Goal: Task Accomplishment & Management: Use online tool/utility

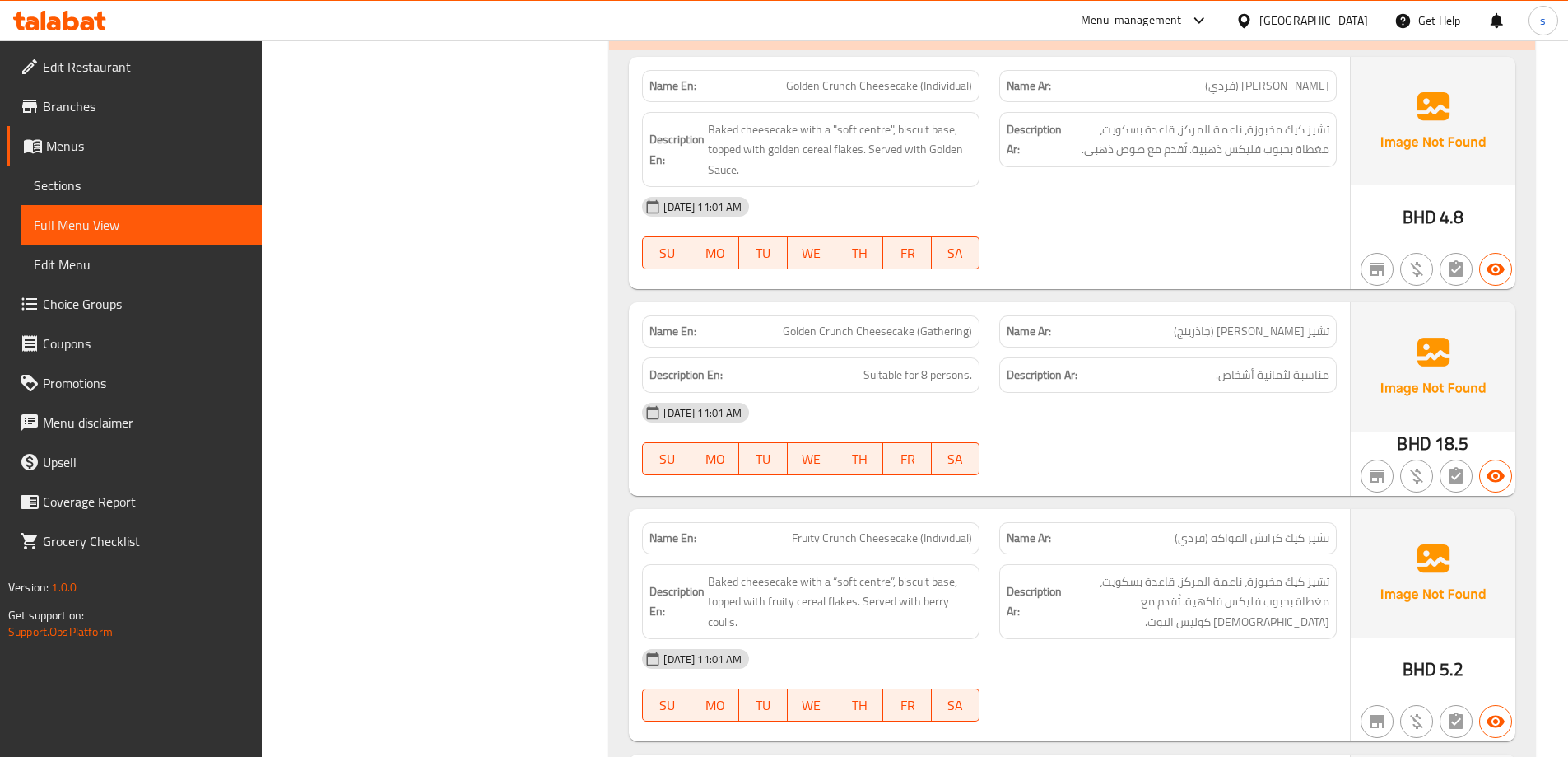
scroll to position [1234, 0]
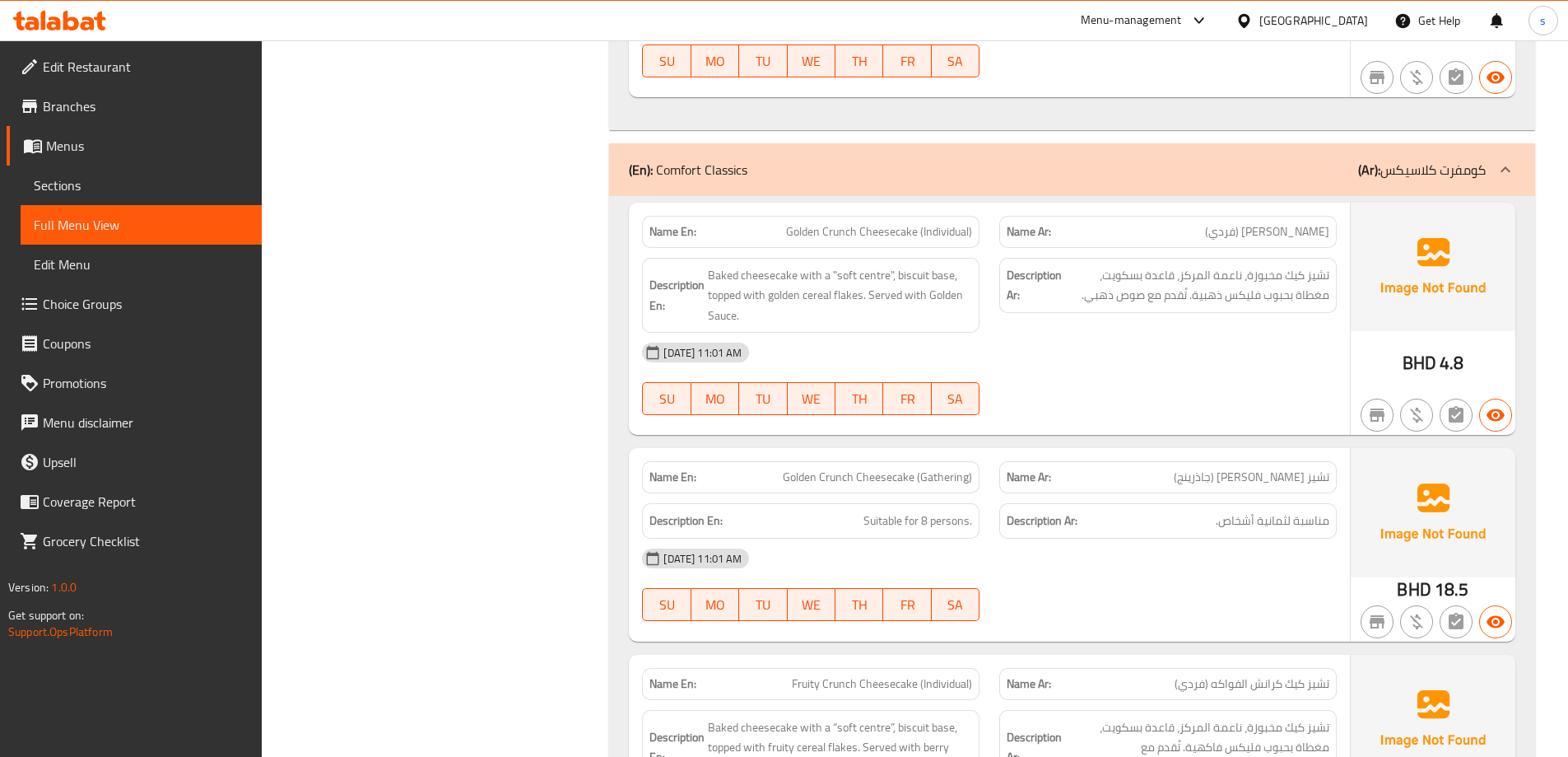
click at [1353, 17] on div "Bahrain" at bounding box center [1313, 21] width 109 height 18
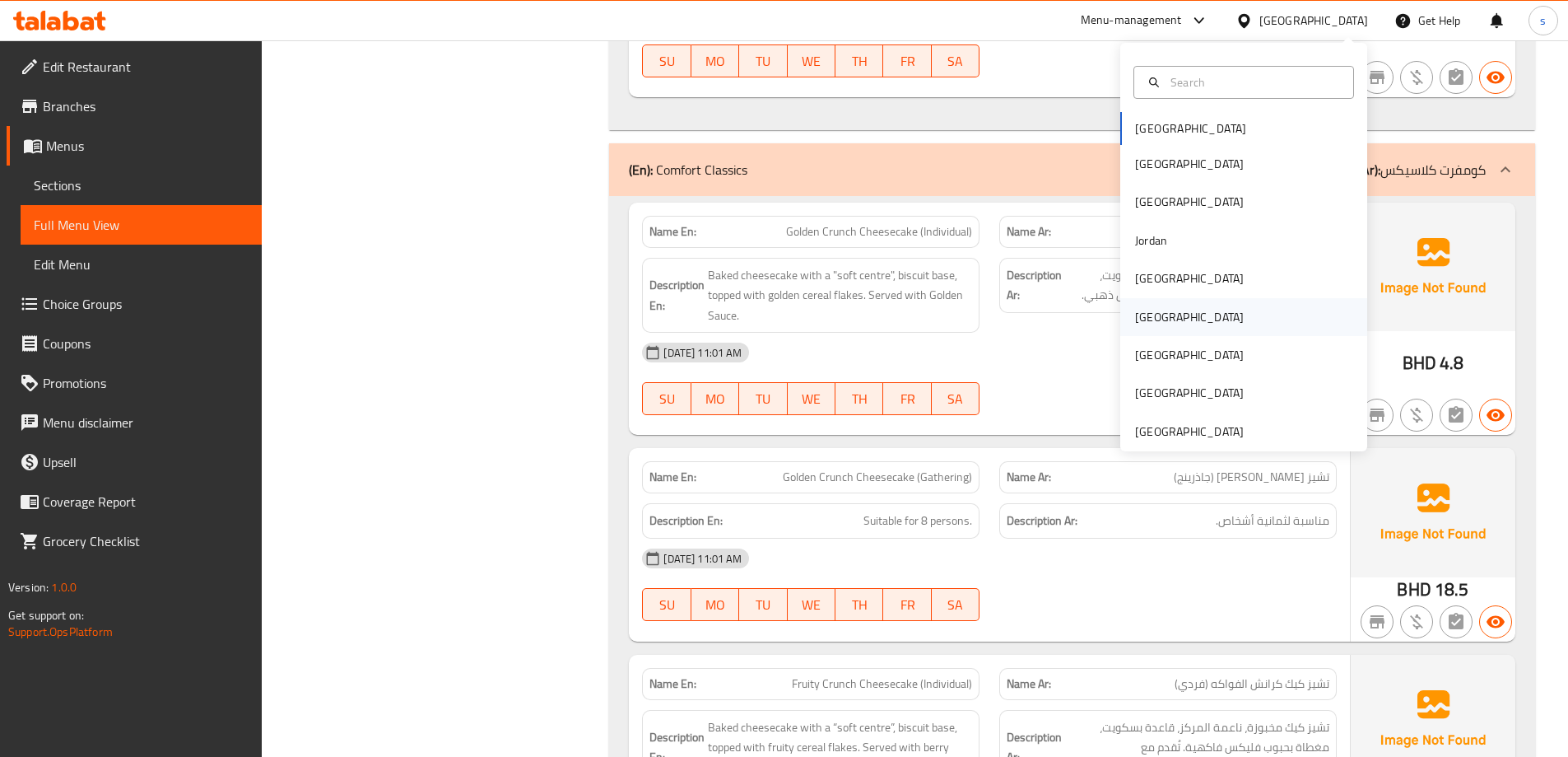
click at [1145, 317] on div "[GEOGRAPHIC_DATA]" at bounding box center [1189, 316] width 109 height 18
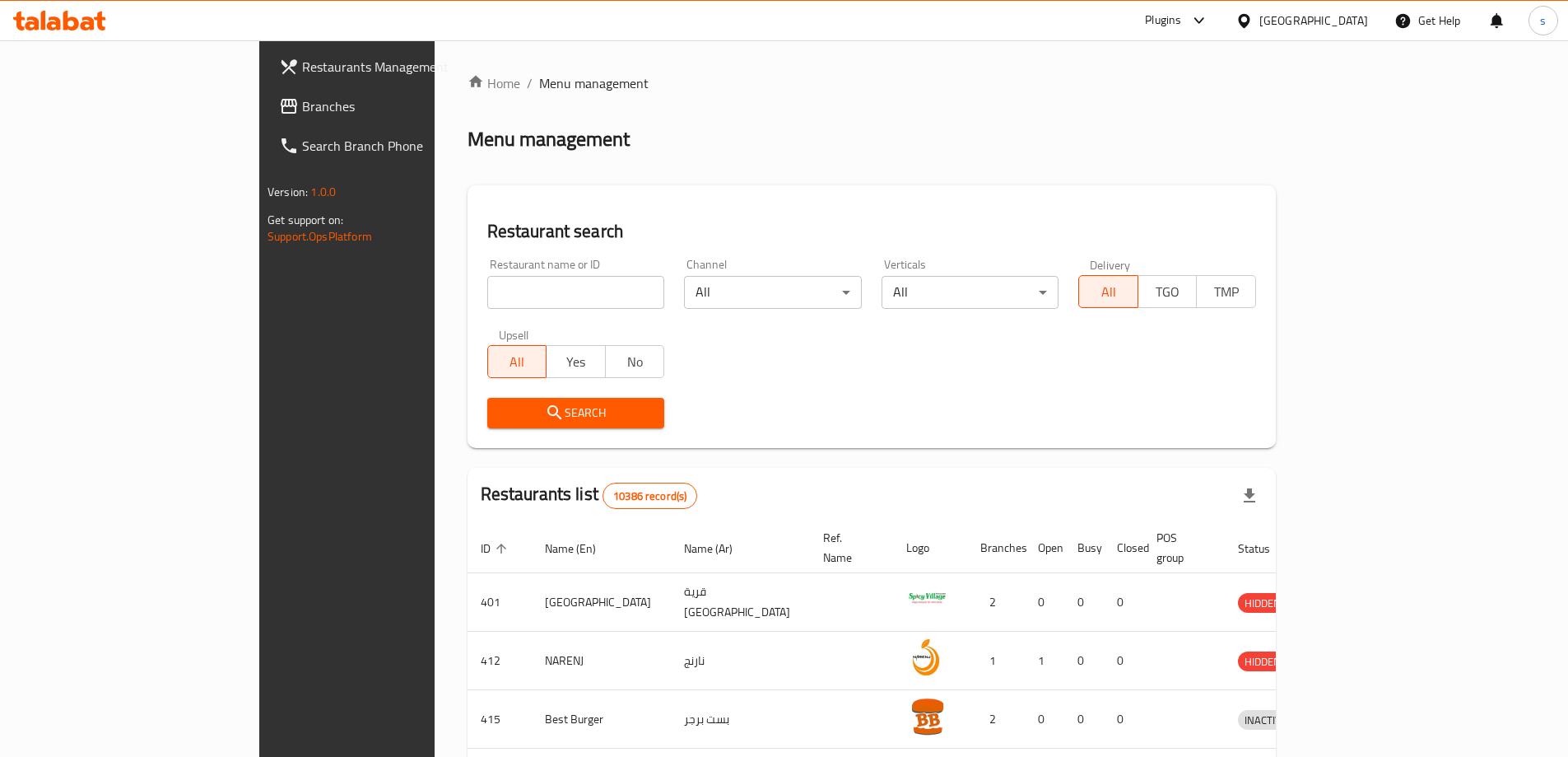
click at [302, 110] on span "Branches" at bounding box center [404, 106] width 206 height 20
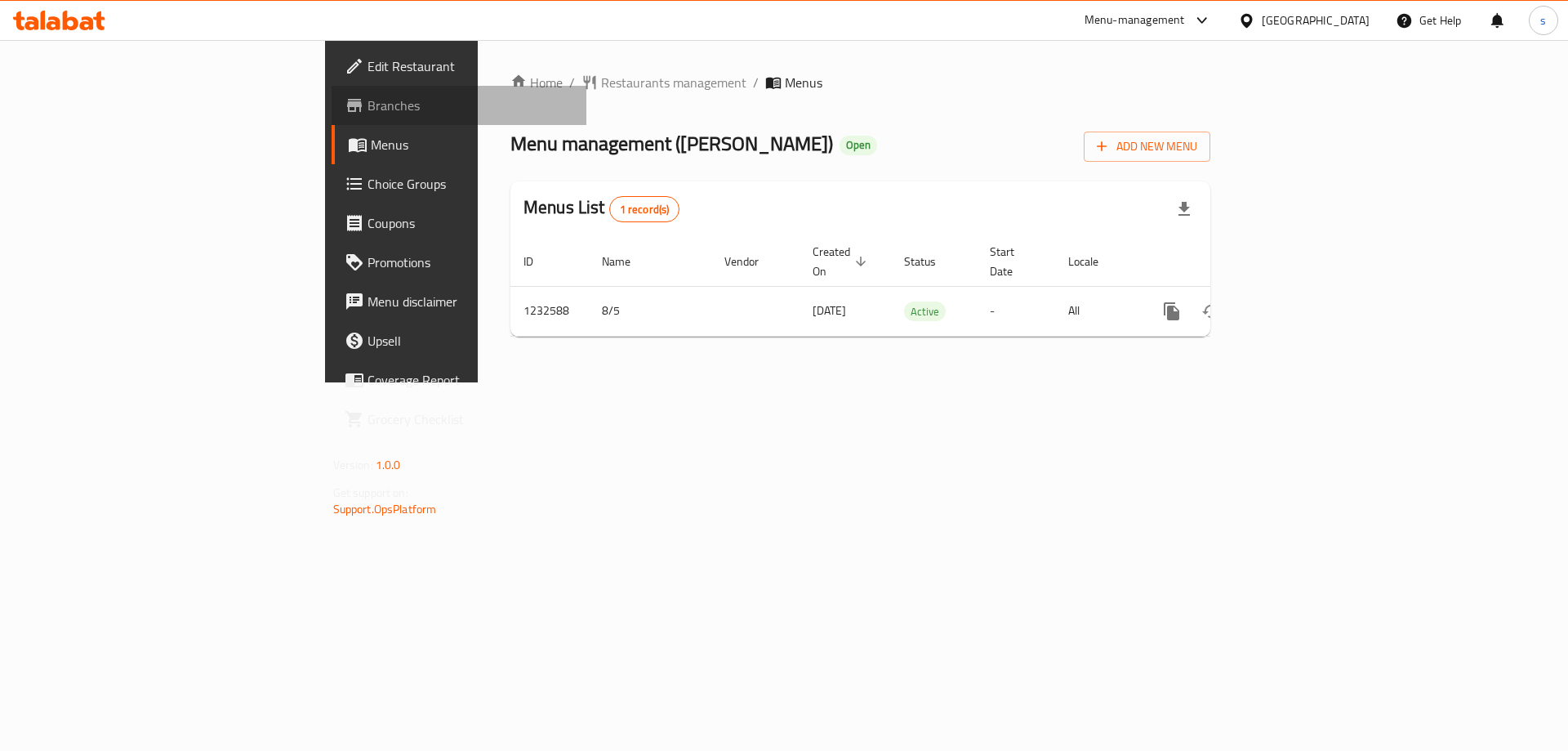
click at [331, 122] on link "Branches" at bounding box center [459, 105] width 256 height 39
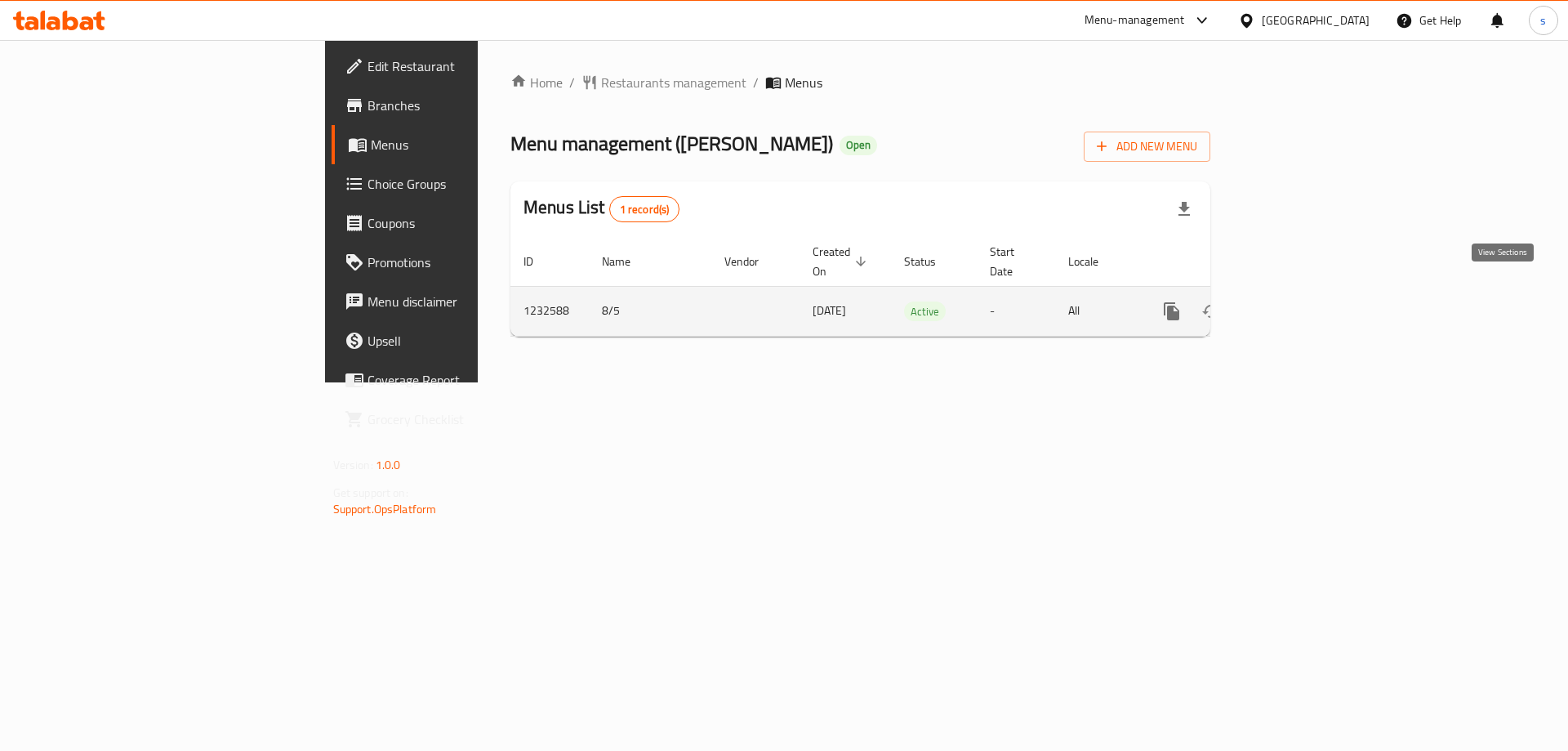
click at [1299, 301] on icon "enhanced table" at bounding box center [1289, 311] width 19 height 19
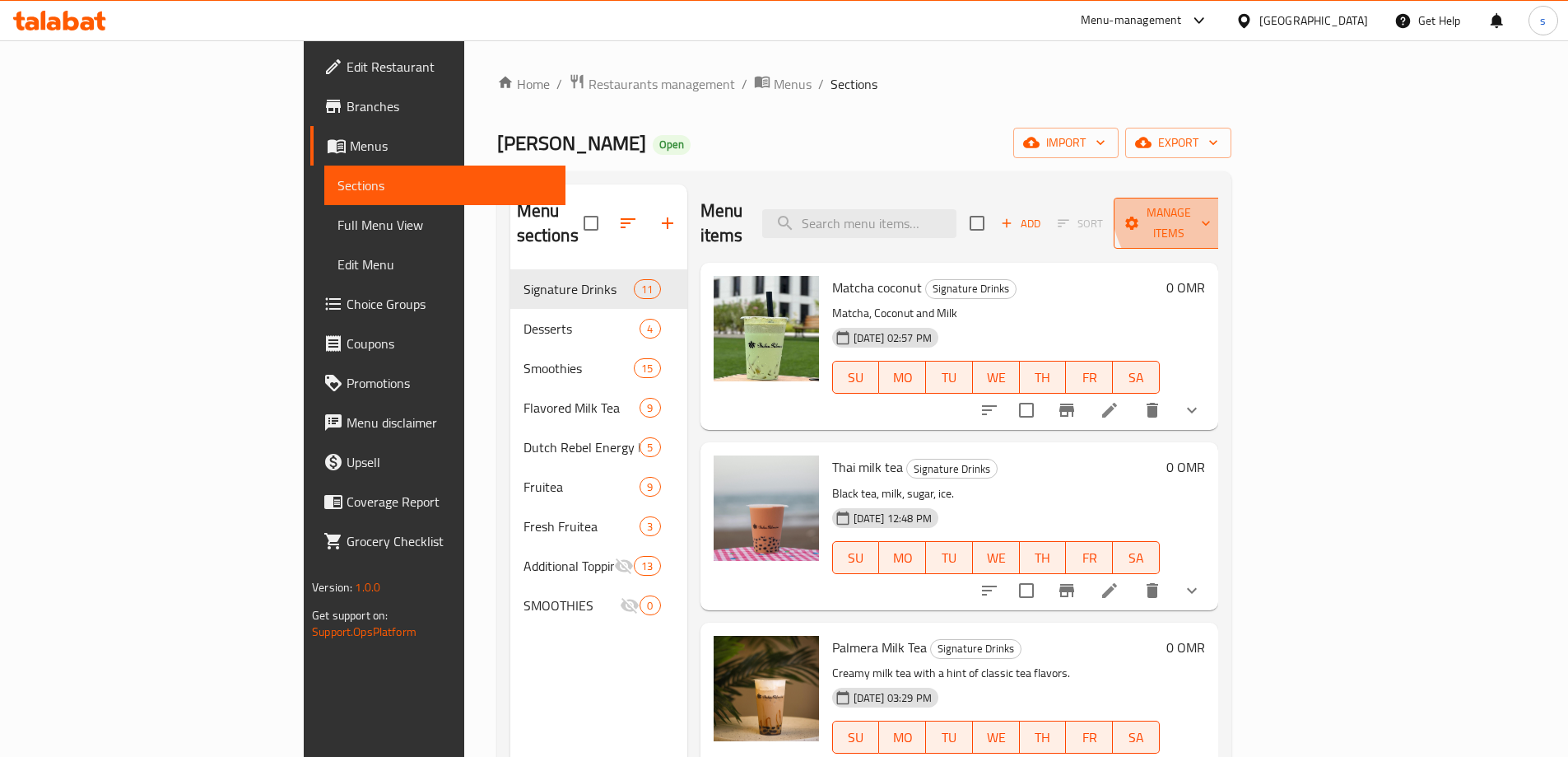
click at [1212, 203] on span "Manage items" at bounding box center [1169, 223] width 84 height 41
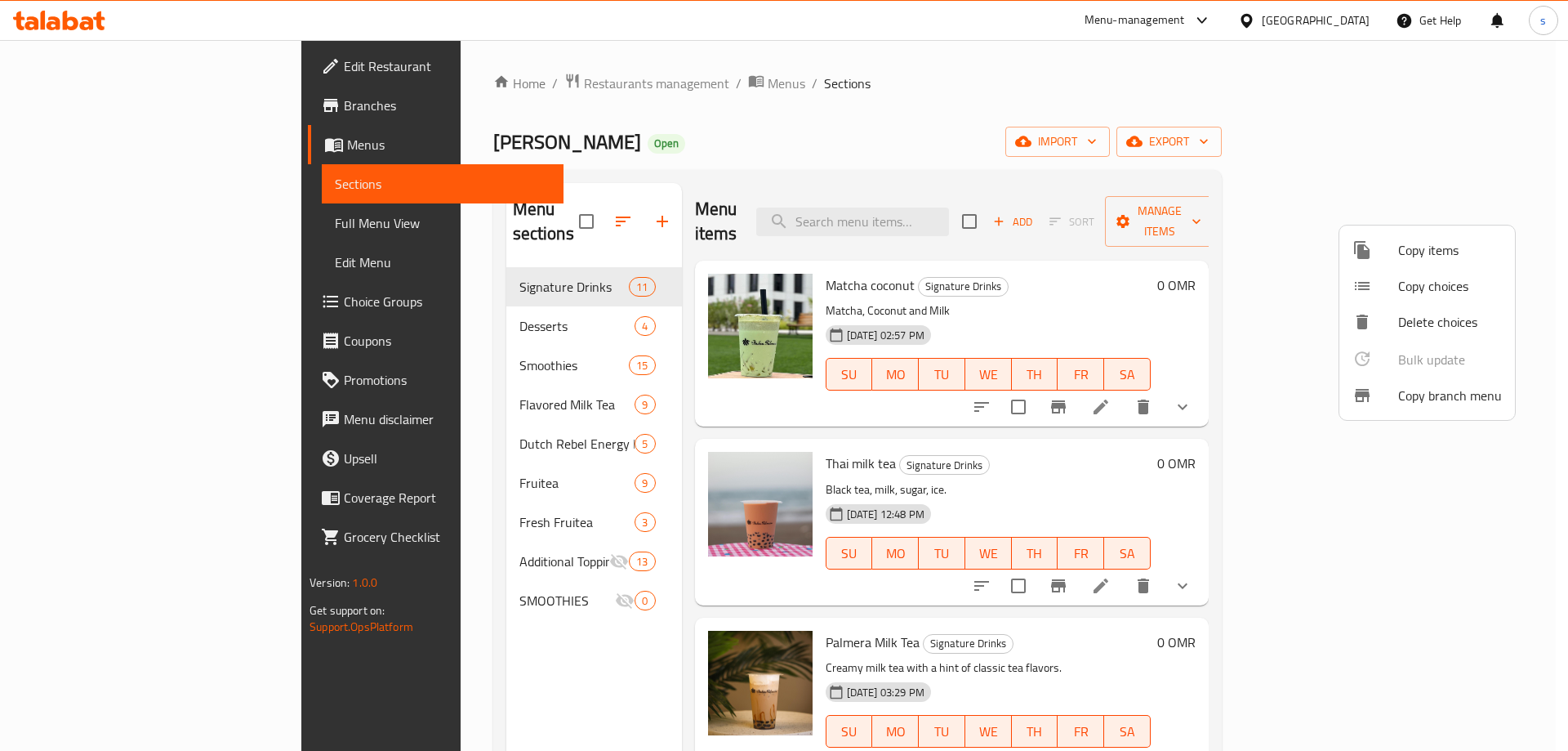
click at [1412, 389] on span "Copy branch menu" at bounding box center [1449, 395] width 104 height 19
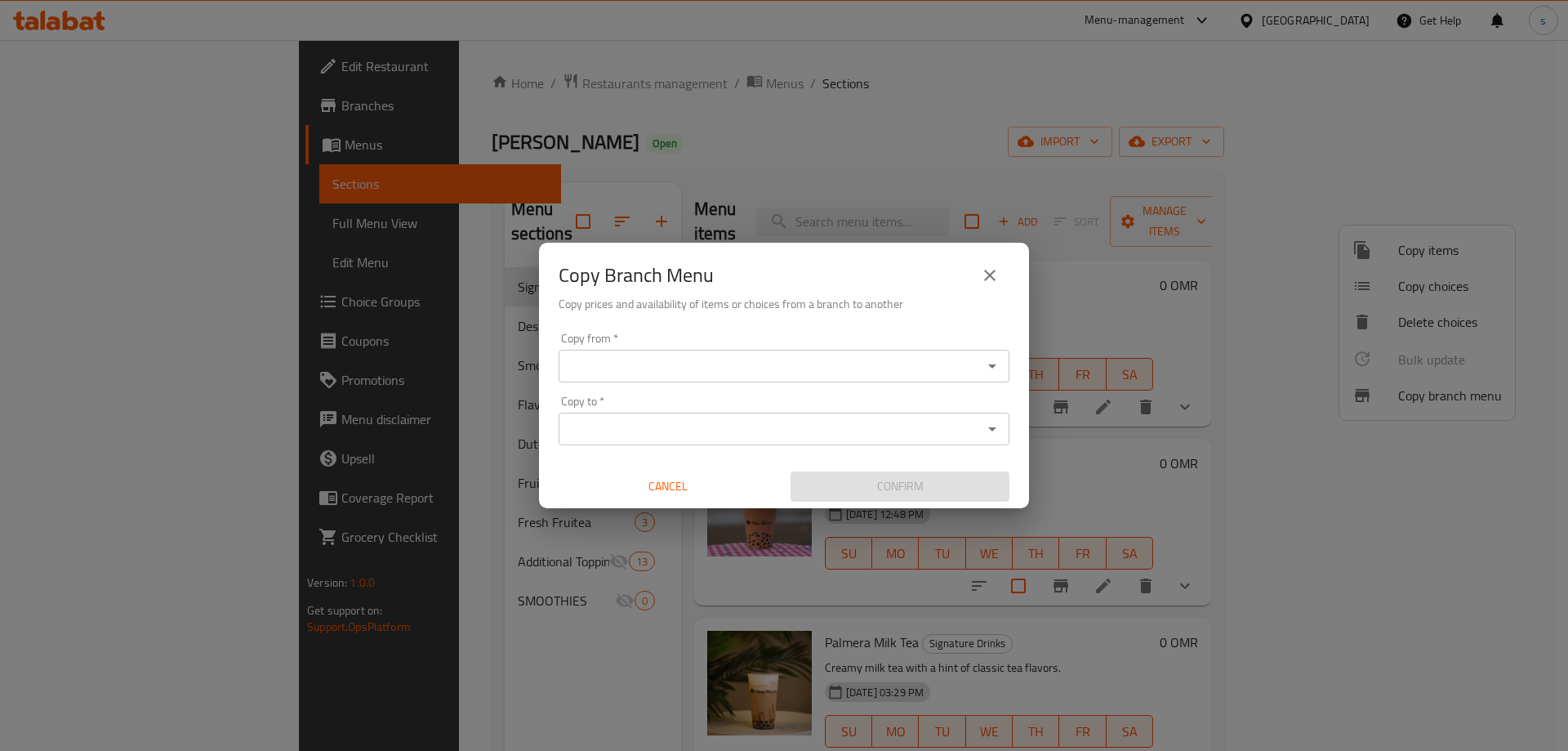
click at [715, 354] on div "Copy from *" at bounding box center [784, 366] width 451 height 33
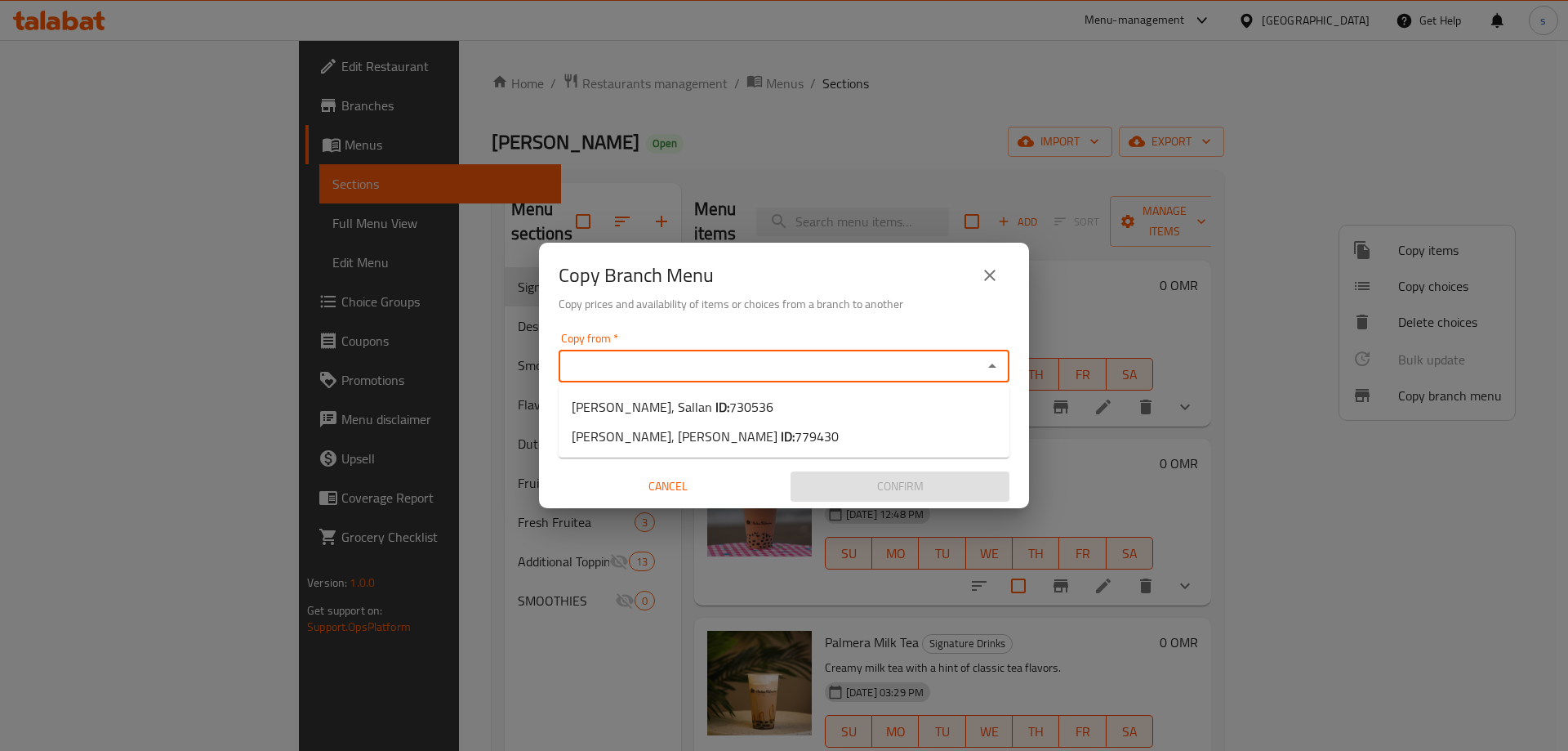
click at [710, 368] on input "Copy from   *" at bounding box center [770, 366] width 414 height 23
click at [730, 406] on span "730536" at bounding box center [751, 406] width 44 height 24
type input "Boba Palmera, Sallan"
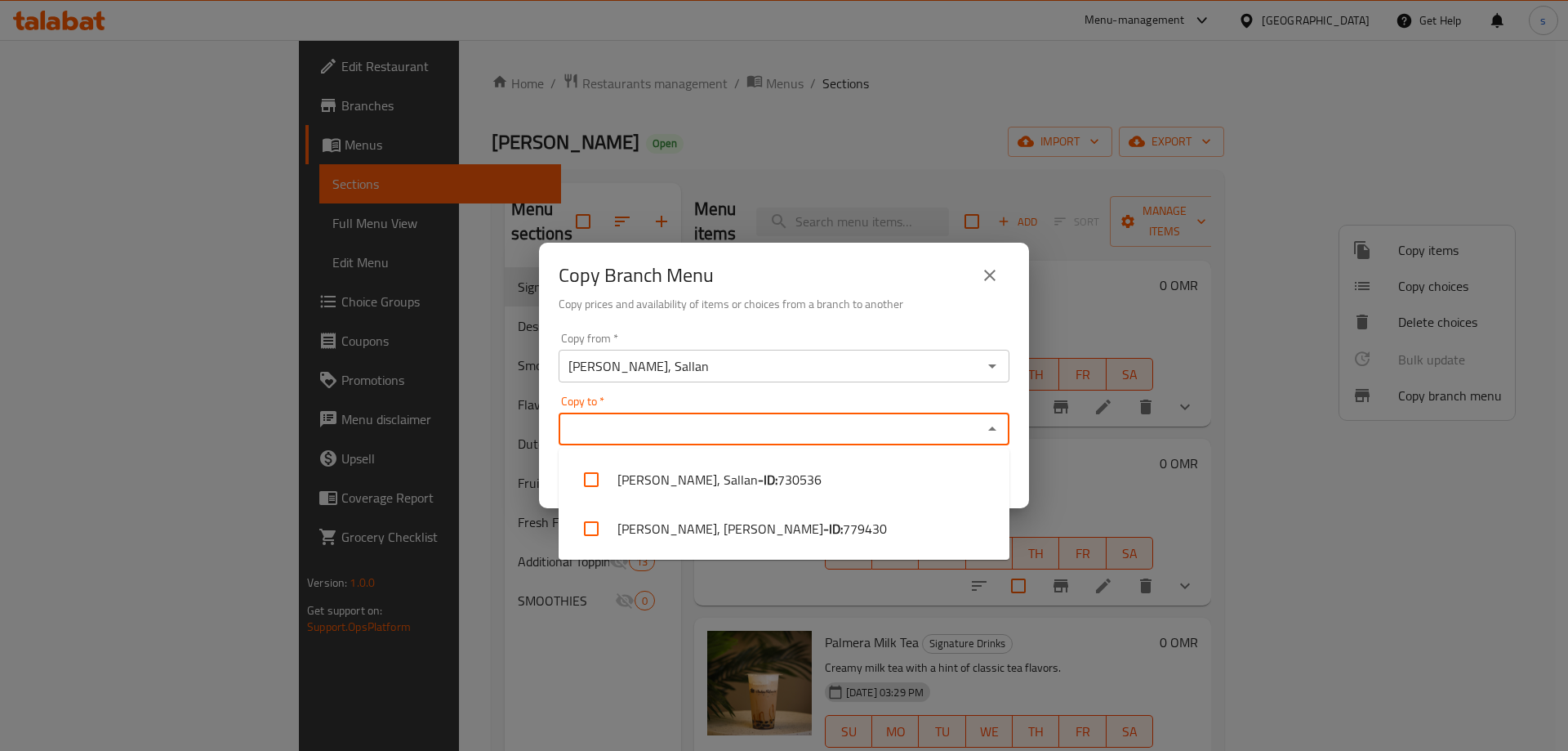
click at [711, 426] on input "Copy to   *" at bounding box center [770, 429] width 414 height 23
click at [743, 528] on li "Boba Palmera, Al Hasila - ID: 779430" at bounding box center [784, 529] width 451 height 49
checkbox input "true"
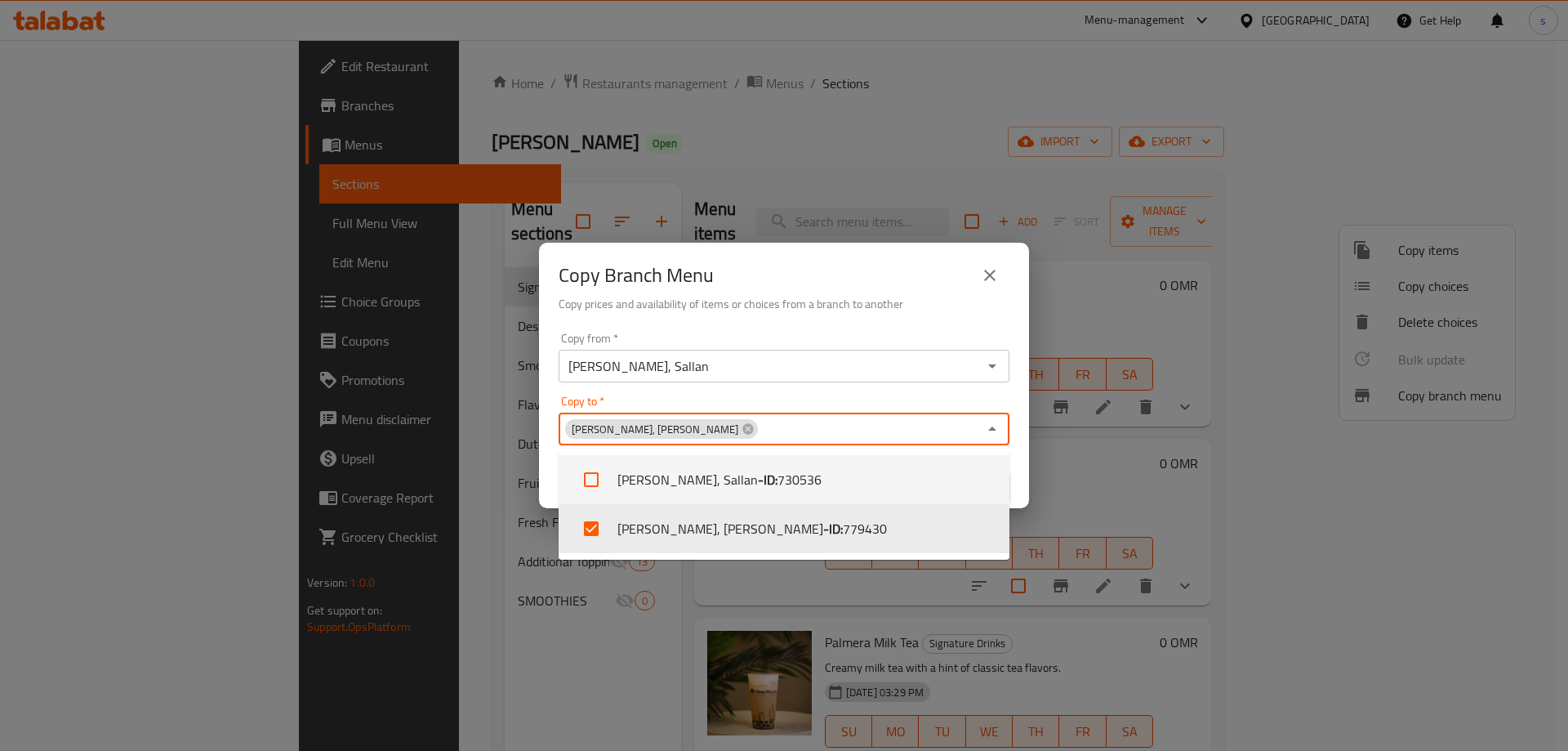
click at [763, 415] on div "Boba Palmera, Al Hasila Copy to *" at bounding box center [784, 428] width 451 height 33
click at [766, 408] on div "Copy to   * Boba Palmera, Al Hasila Copy to *" at bounding box center [784, 420] width 451 height 50
click at [1012, 361] on div "Copy from   * Boba Palmera, Sallan Copy from * Copy to   * Boba Palmera, Al Has…" at bounding box center [784, 416] width 490 height 182
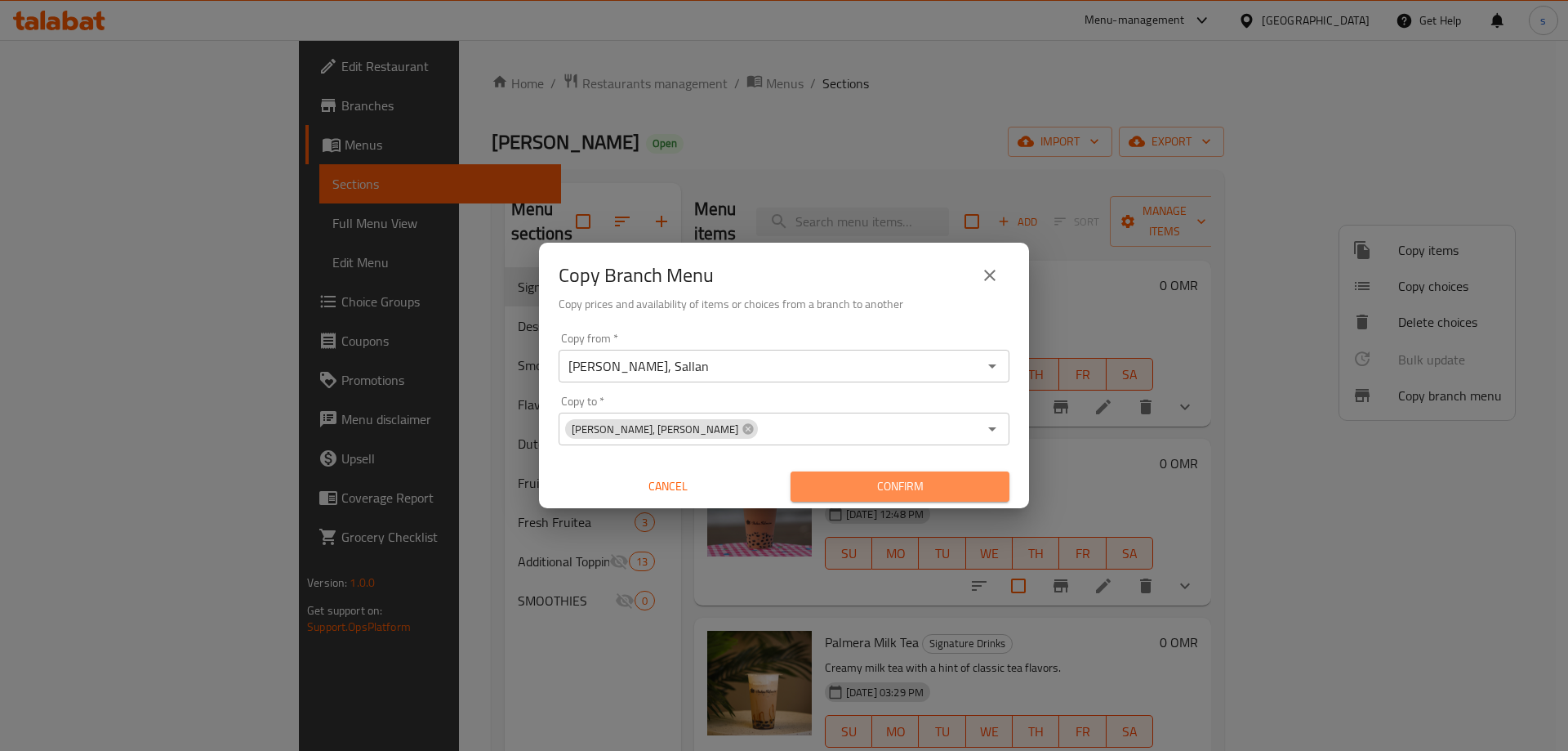
click at [959, 481] on span "Confirm" at bounding box center [900, 486] width 192 height 20
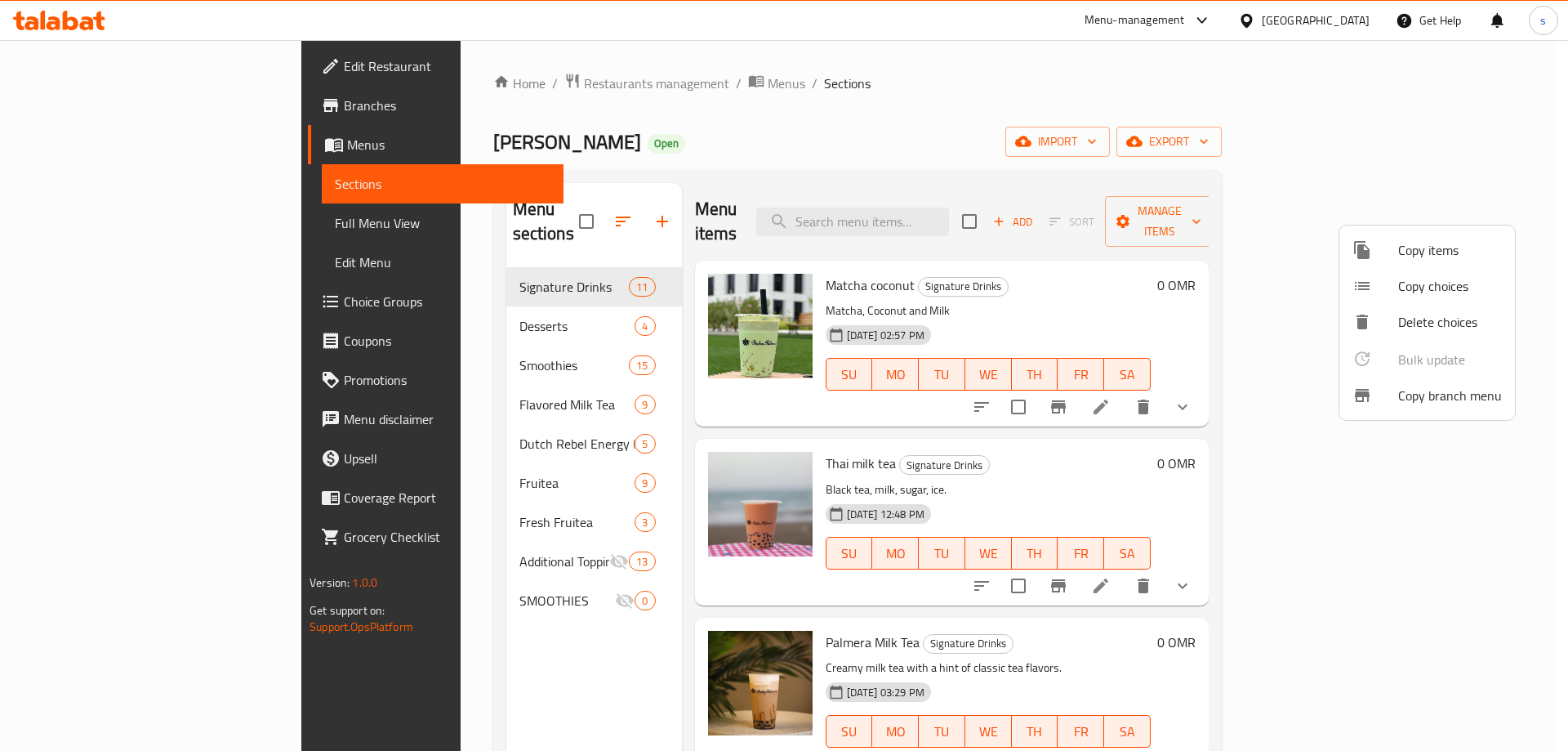
click at [133, 237] on div at bounding box center [784, 375] width 1568 height 751
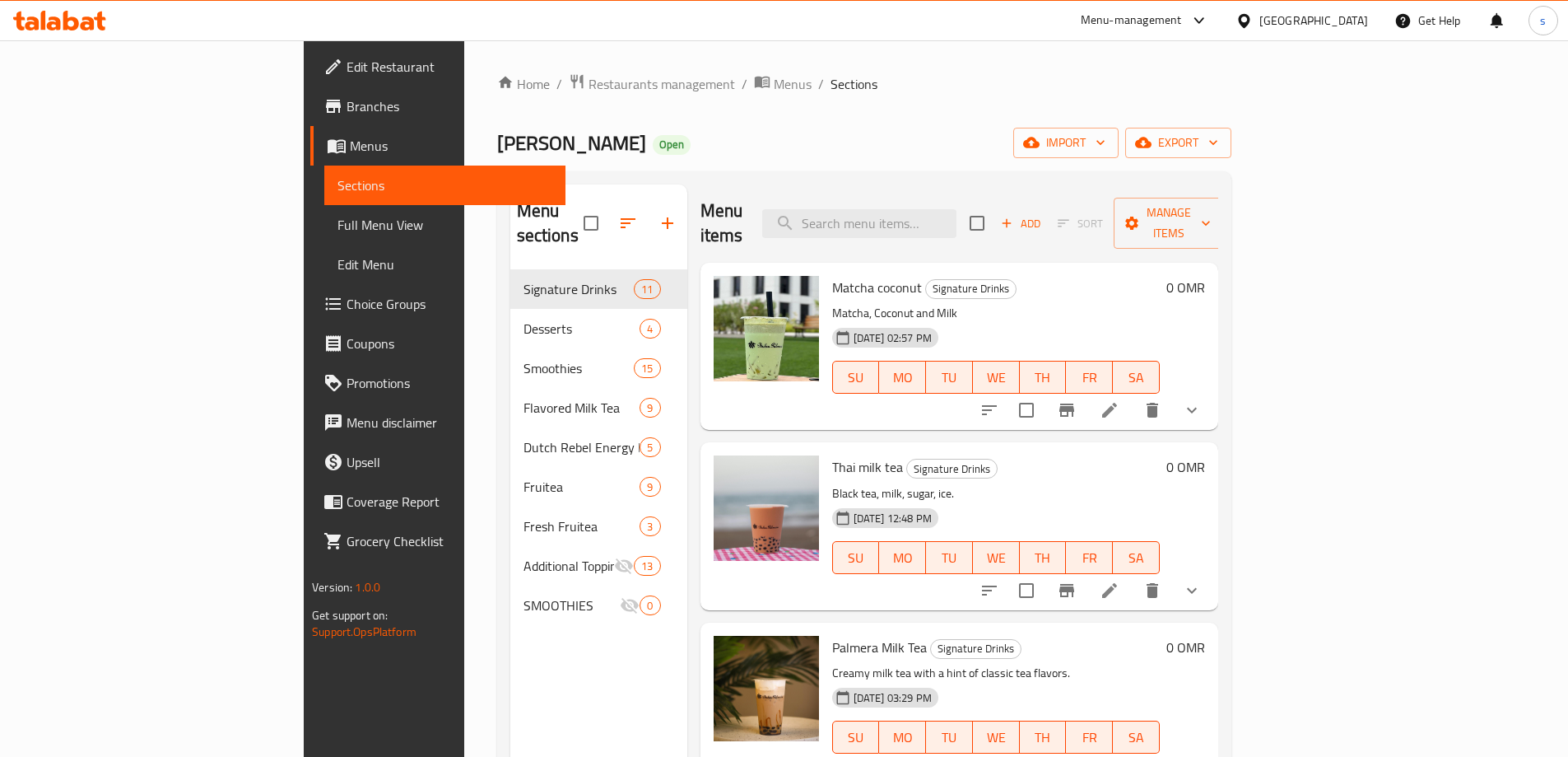
click at [338, 225] on span "Full Menu View" at bounding box center [445, 224] width 214 height 20
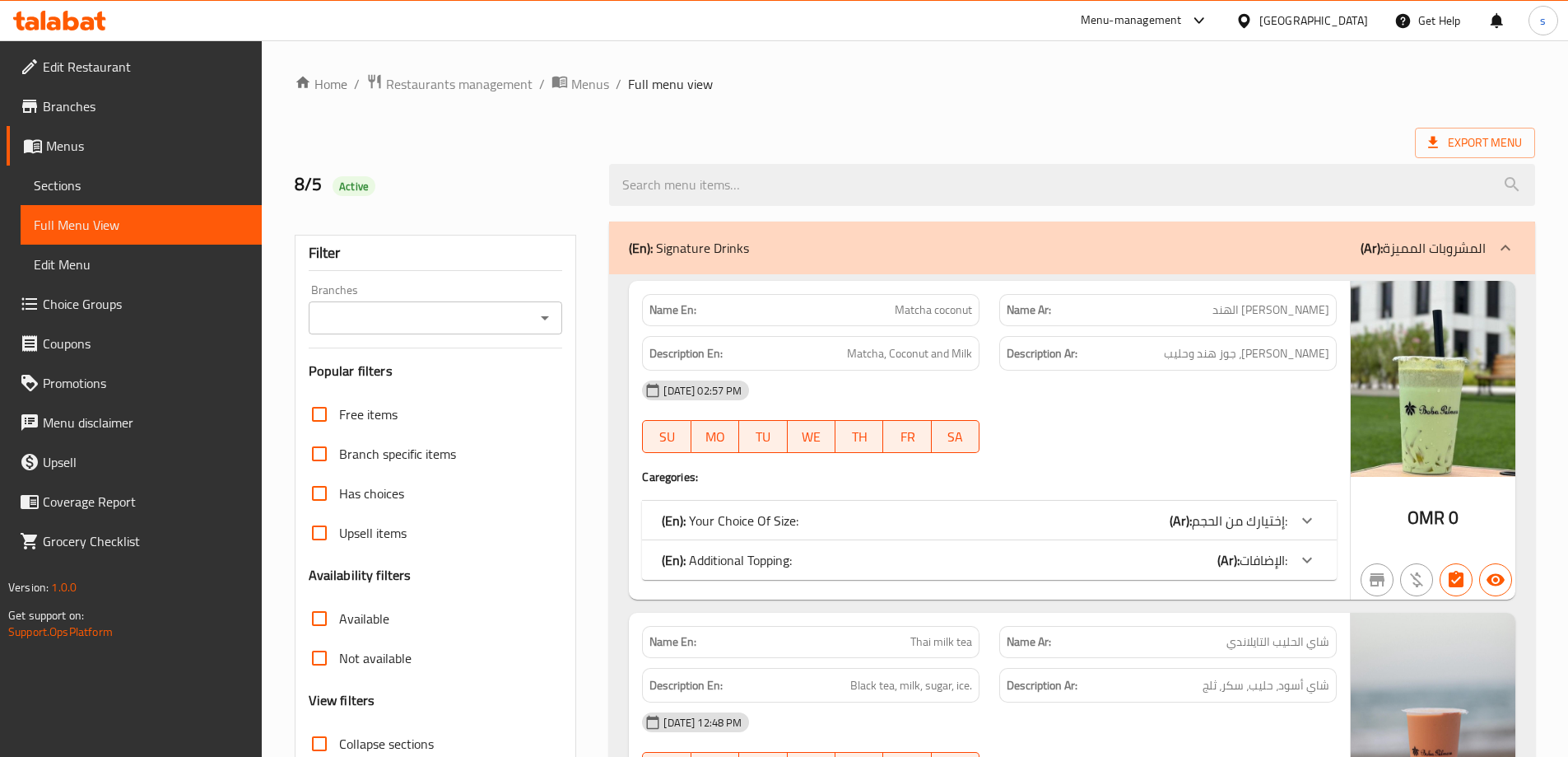
click at [131, 225] on span "Full Menu View" at bounding box center [140, 224] width 214 height 20
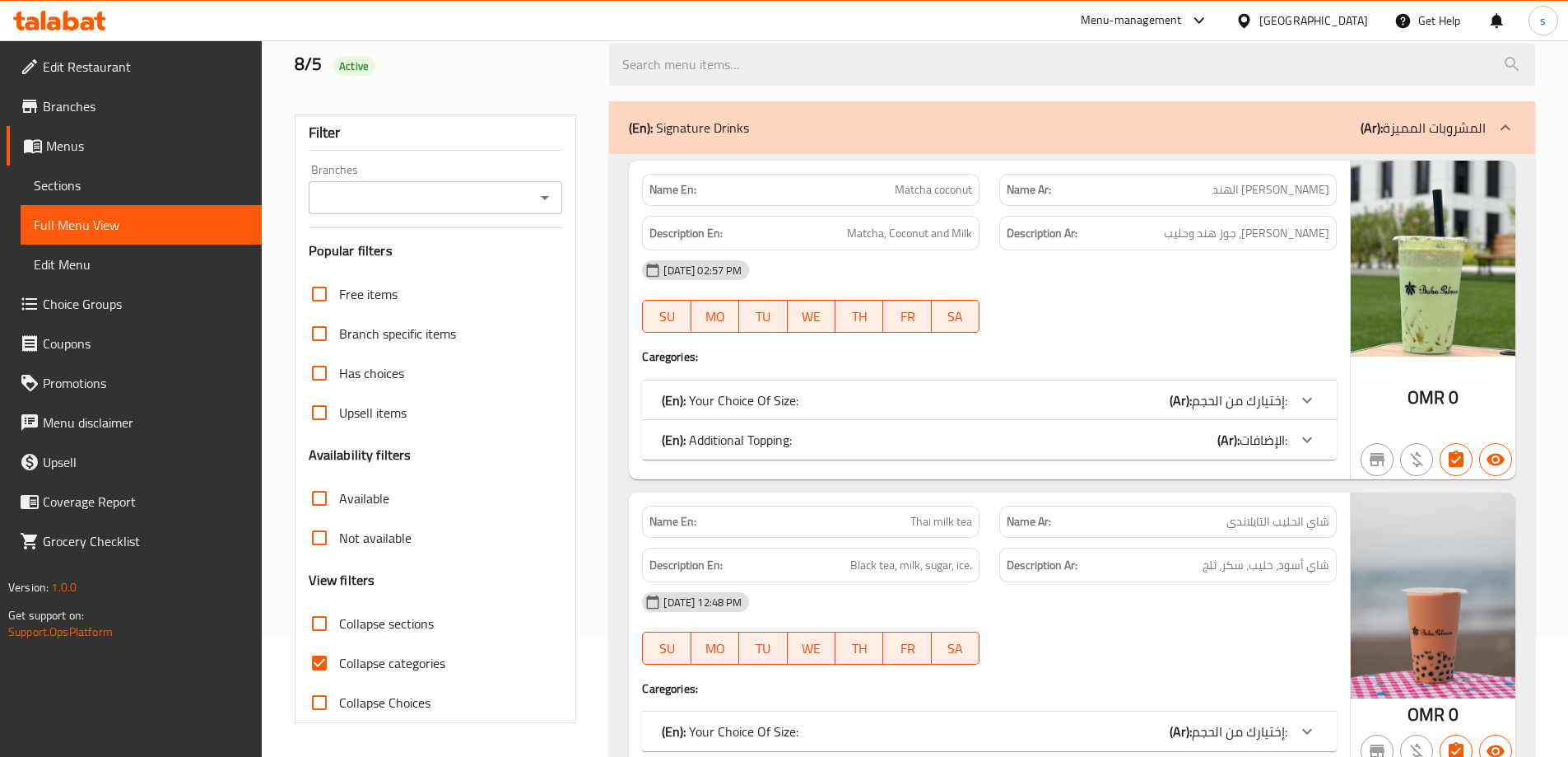
scroll to position [247, 0]
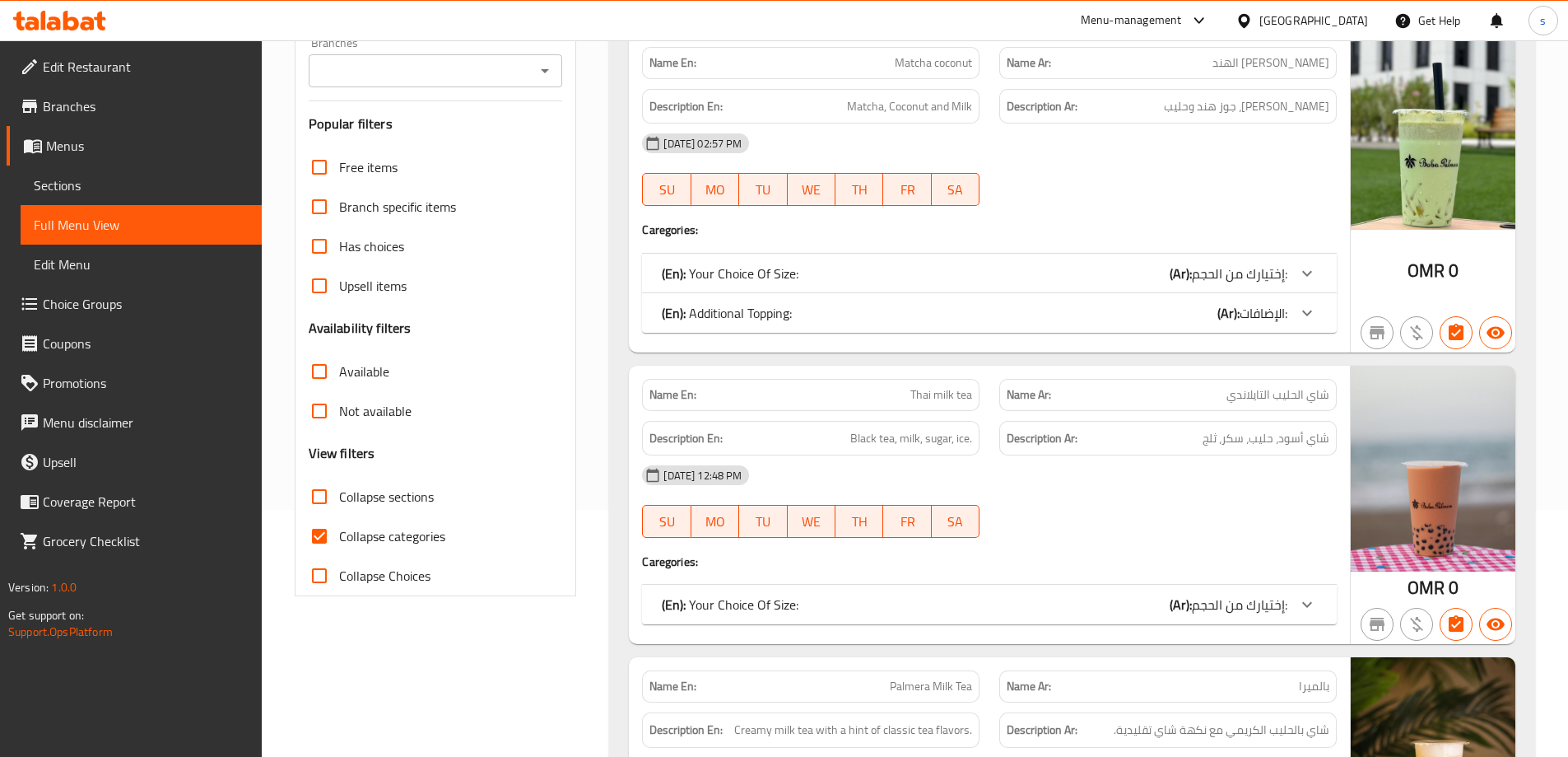
click at [322, 541] on input "Collapse categories" at bounding box center [319, 536] width 39 height 39
checkbox input "false"
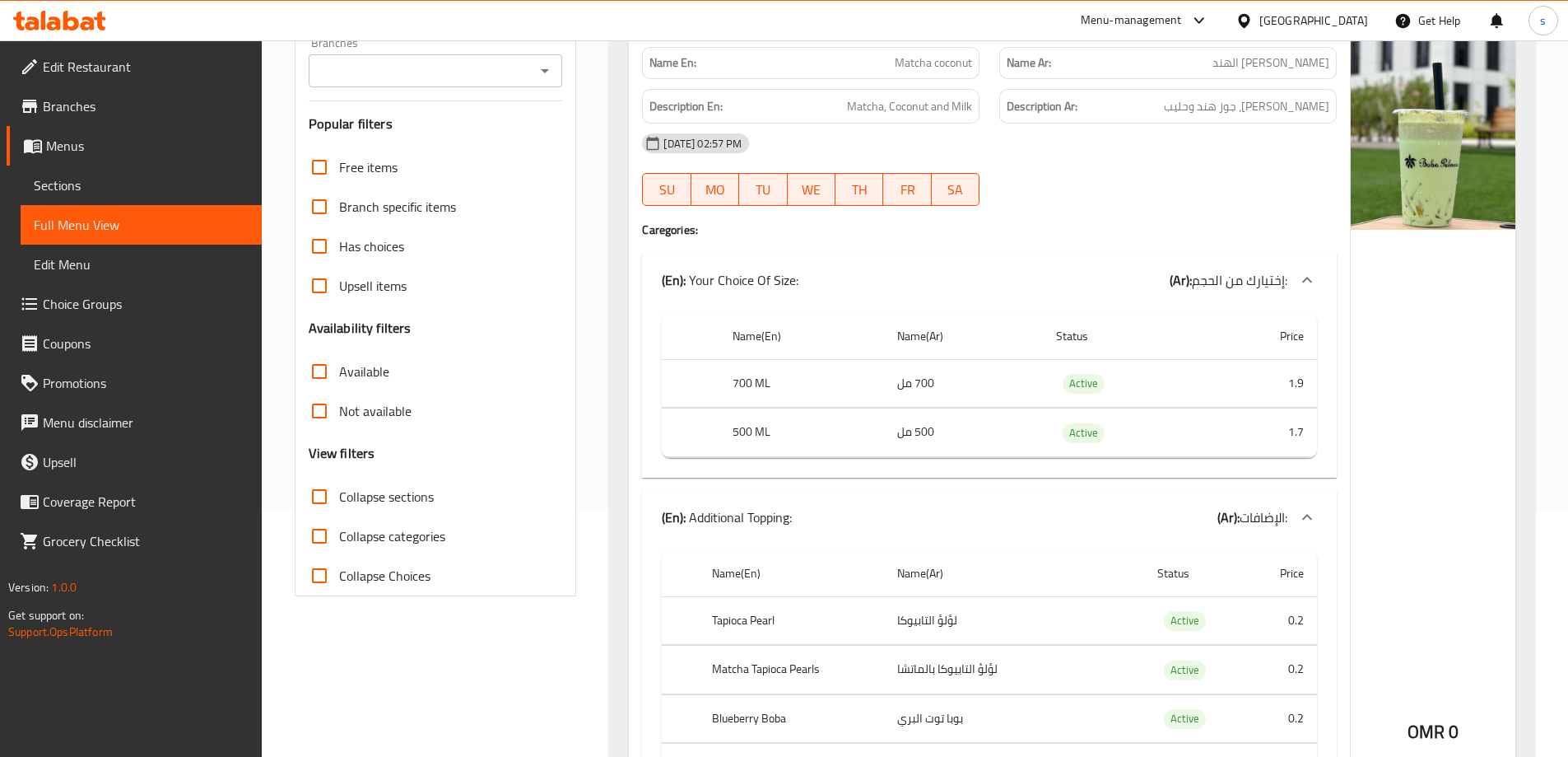
scroll to position [0, 0]
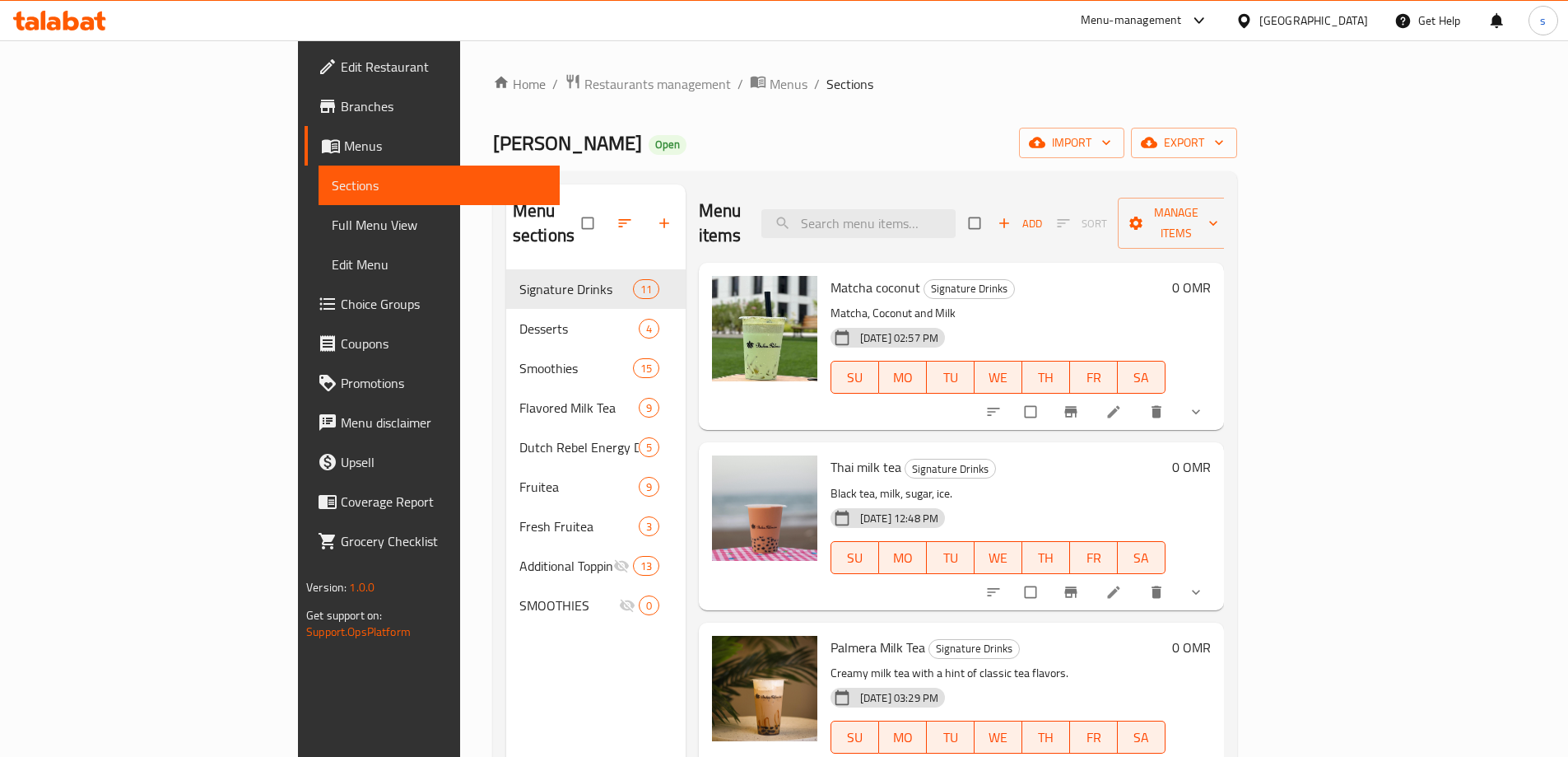
click at [341, 112] on span "Branches" at bounding box center [444, 106] width 206 height 20
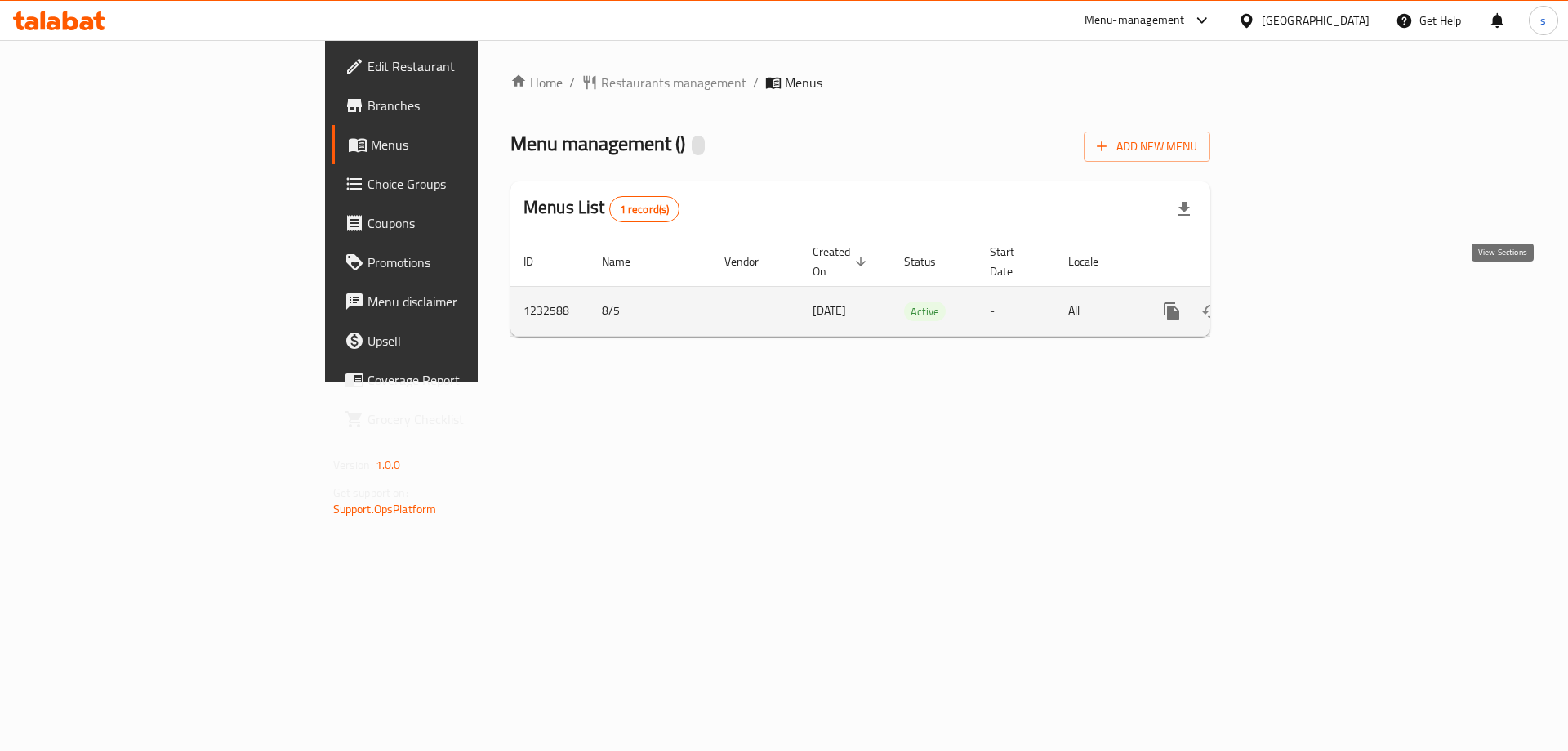
click at [1299, 301] on icon "enhanced table" at bounding box center [1289, 311] width 19 height 19
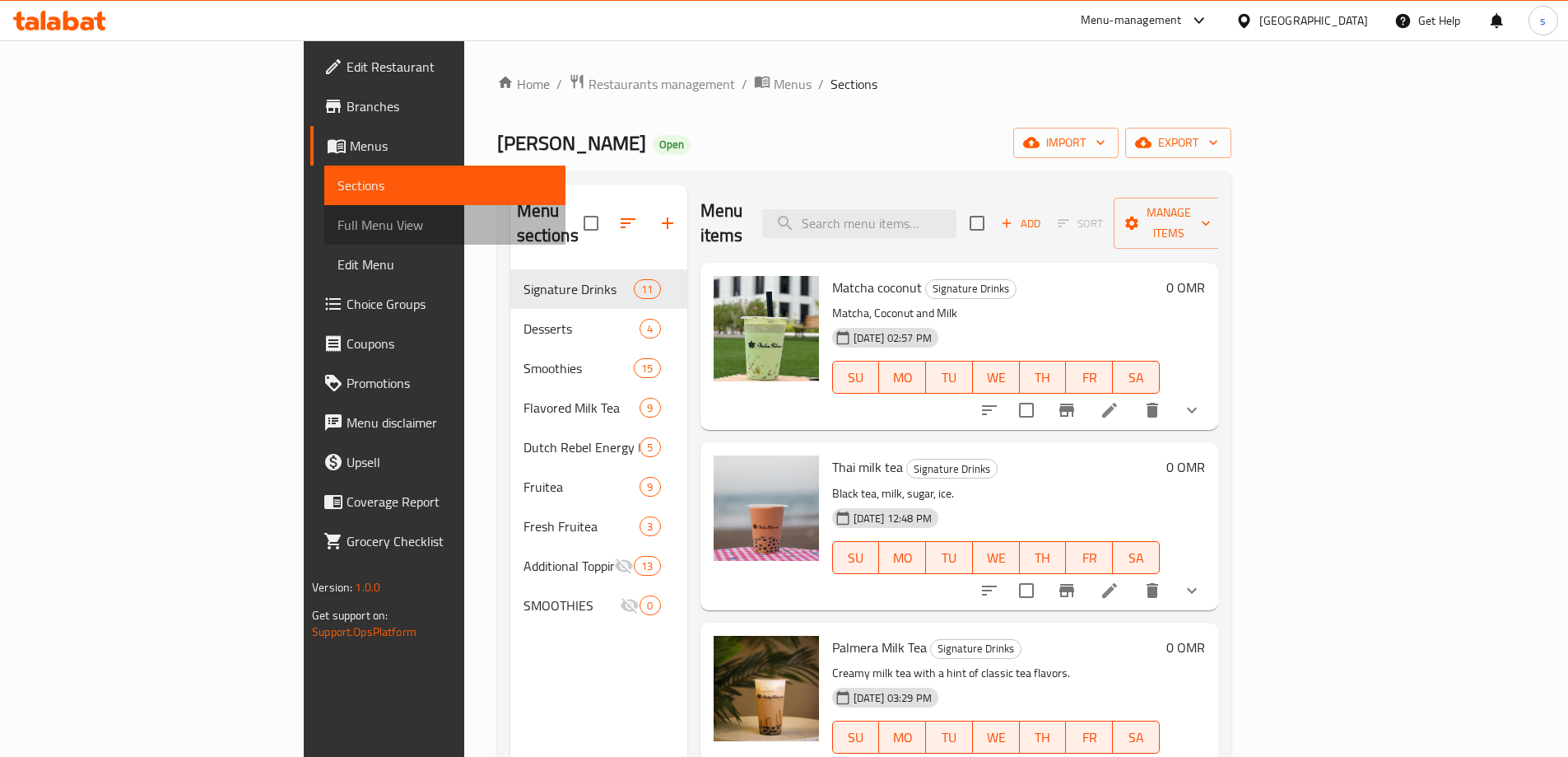
click at [338, 222] on span "Full Menu View" at bounding box center [445, 224] width 214 height 20
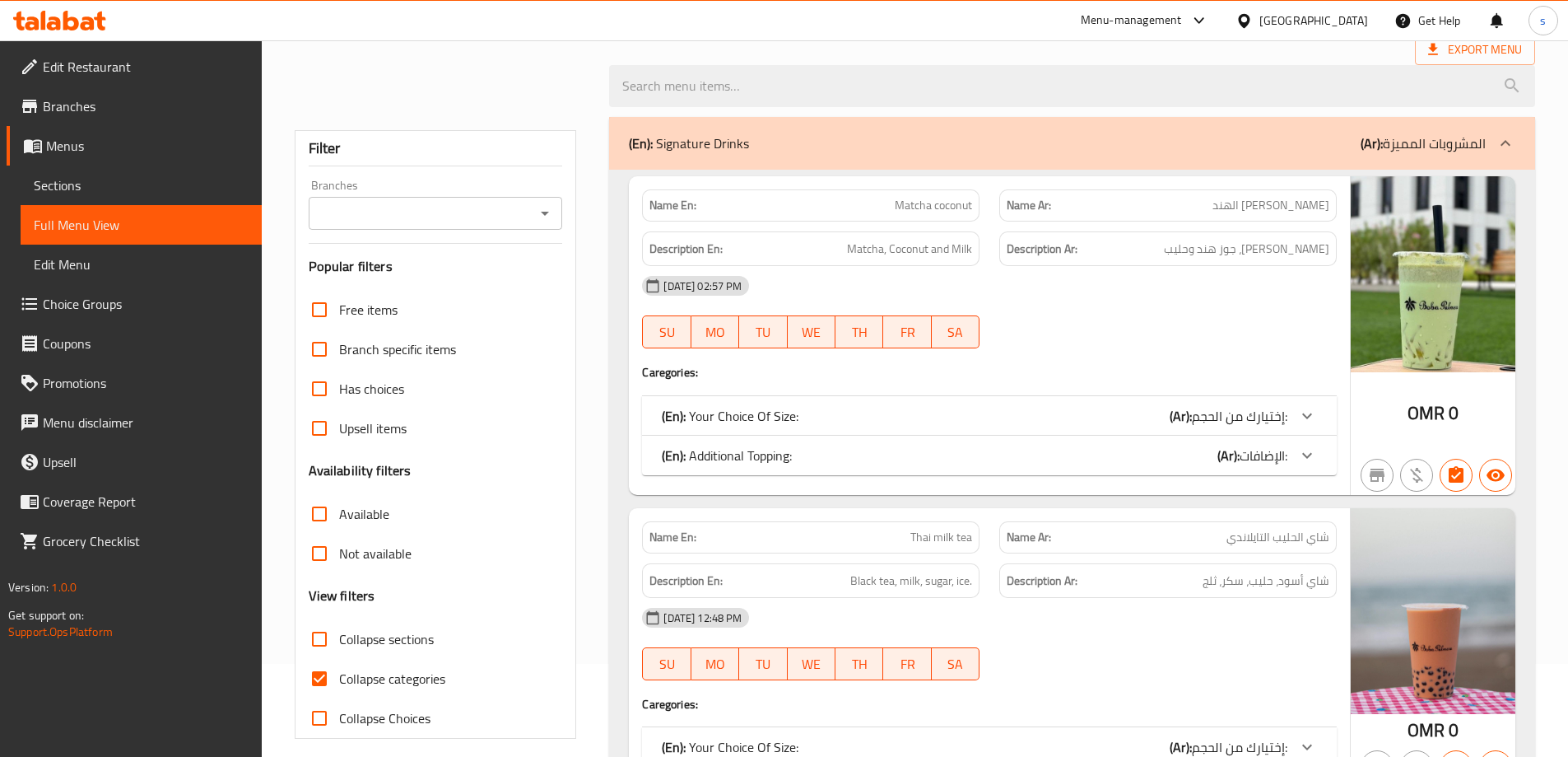
scroll to position [165, 0]
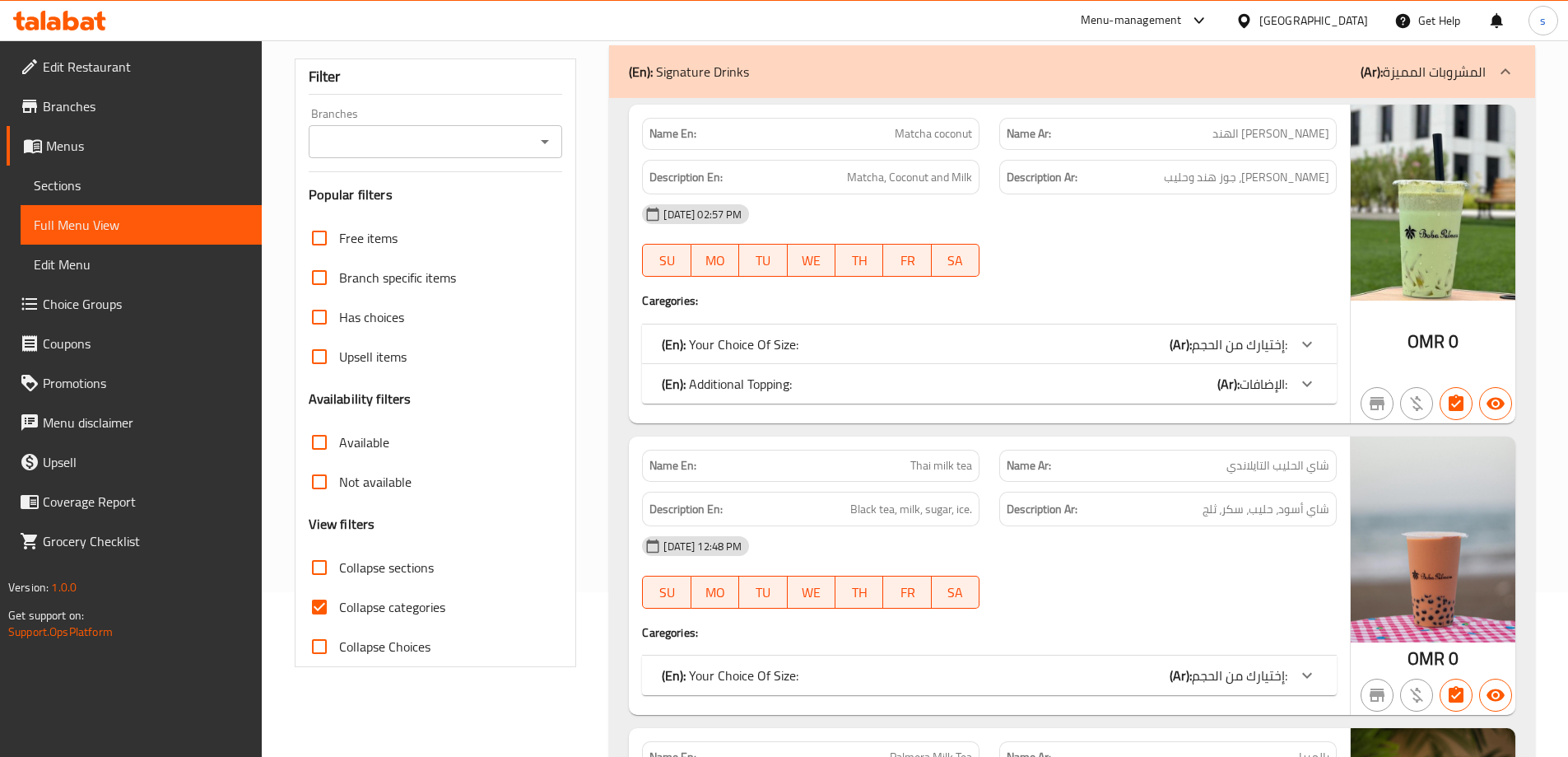
click at [325, 602] on input "Collapse categories" at bounding box center [319, 606] width 39 height 39
checkbox input "false"
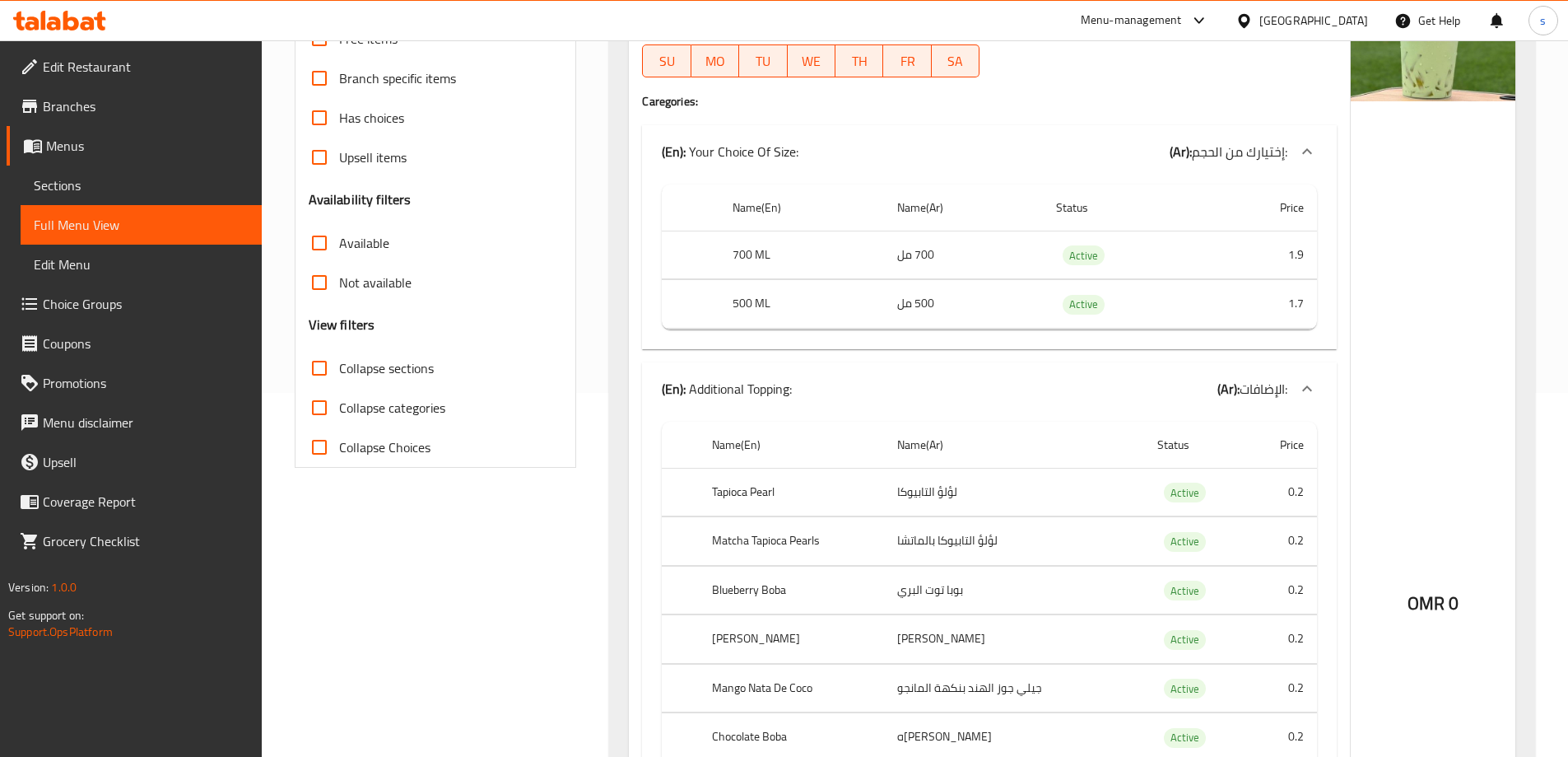
scroll to position [0, 0]
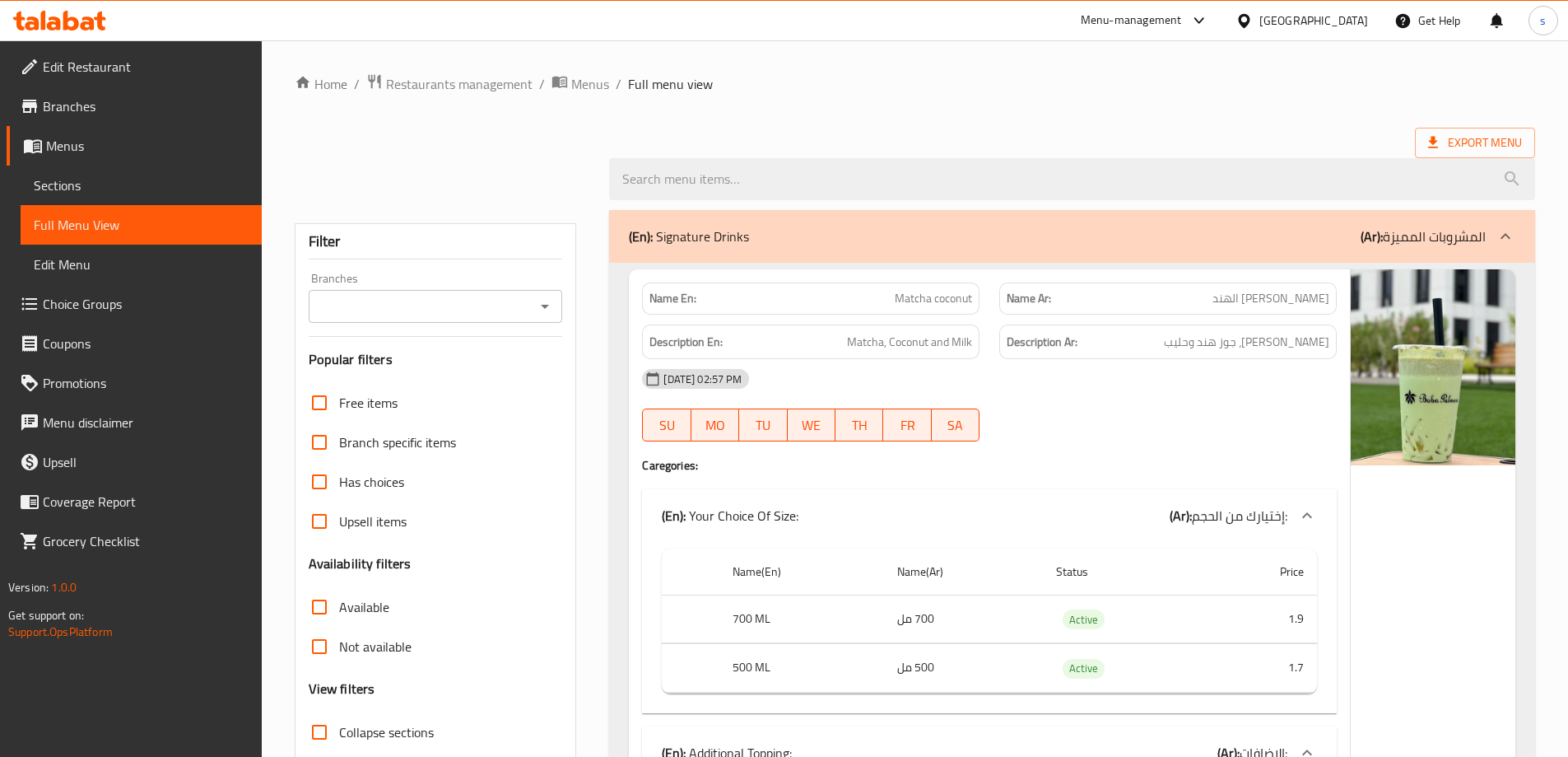
click at [811, 129] on div "Export Menu" at bounding box center [915, 142] width 1241 height 30
